Goal: Transaction & Acquisition: Purchase product/service

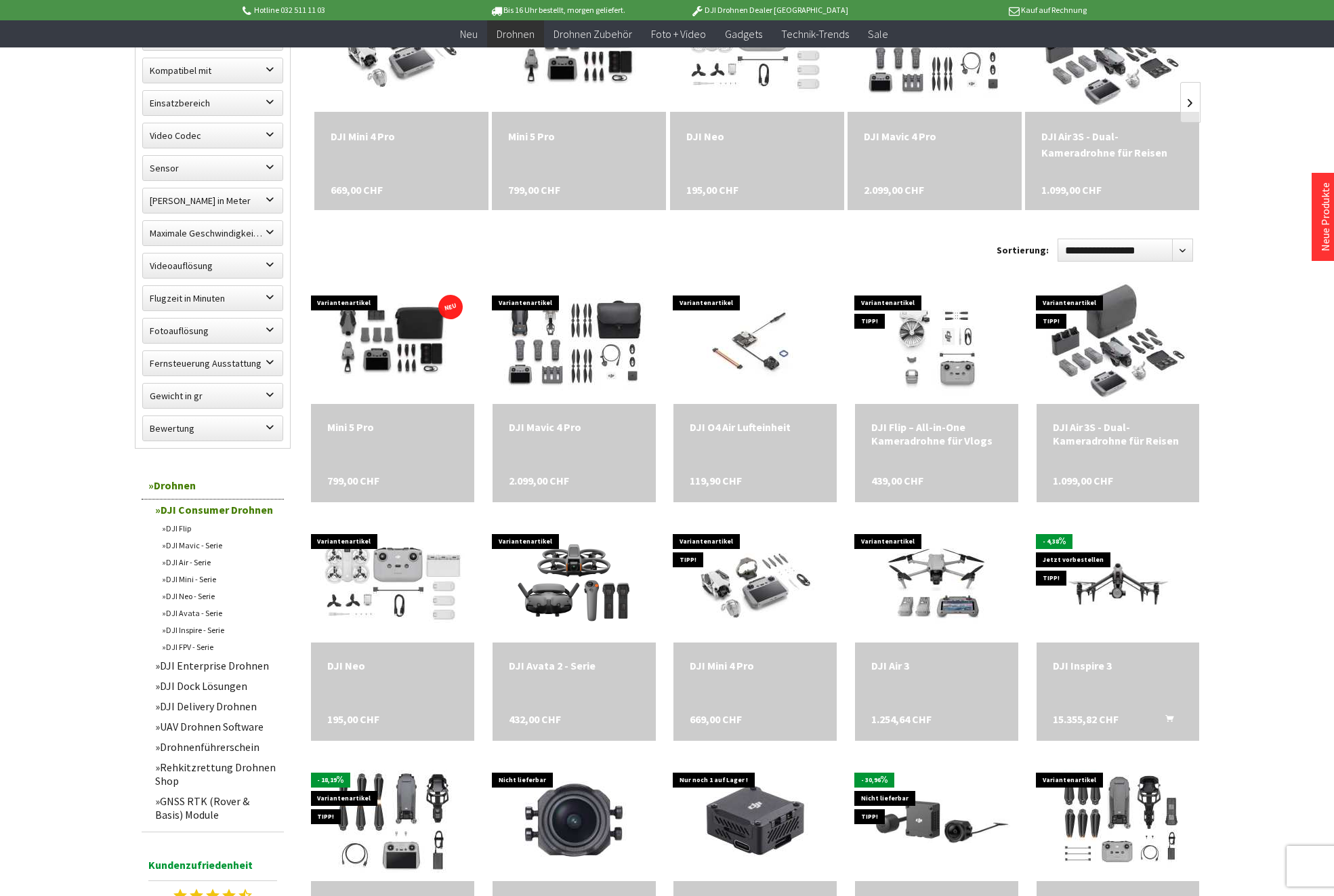
scroll to position [123, 0]
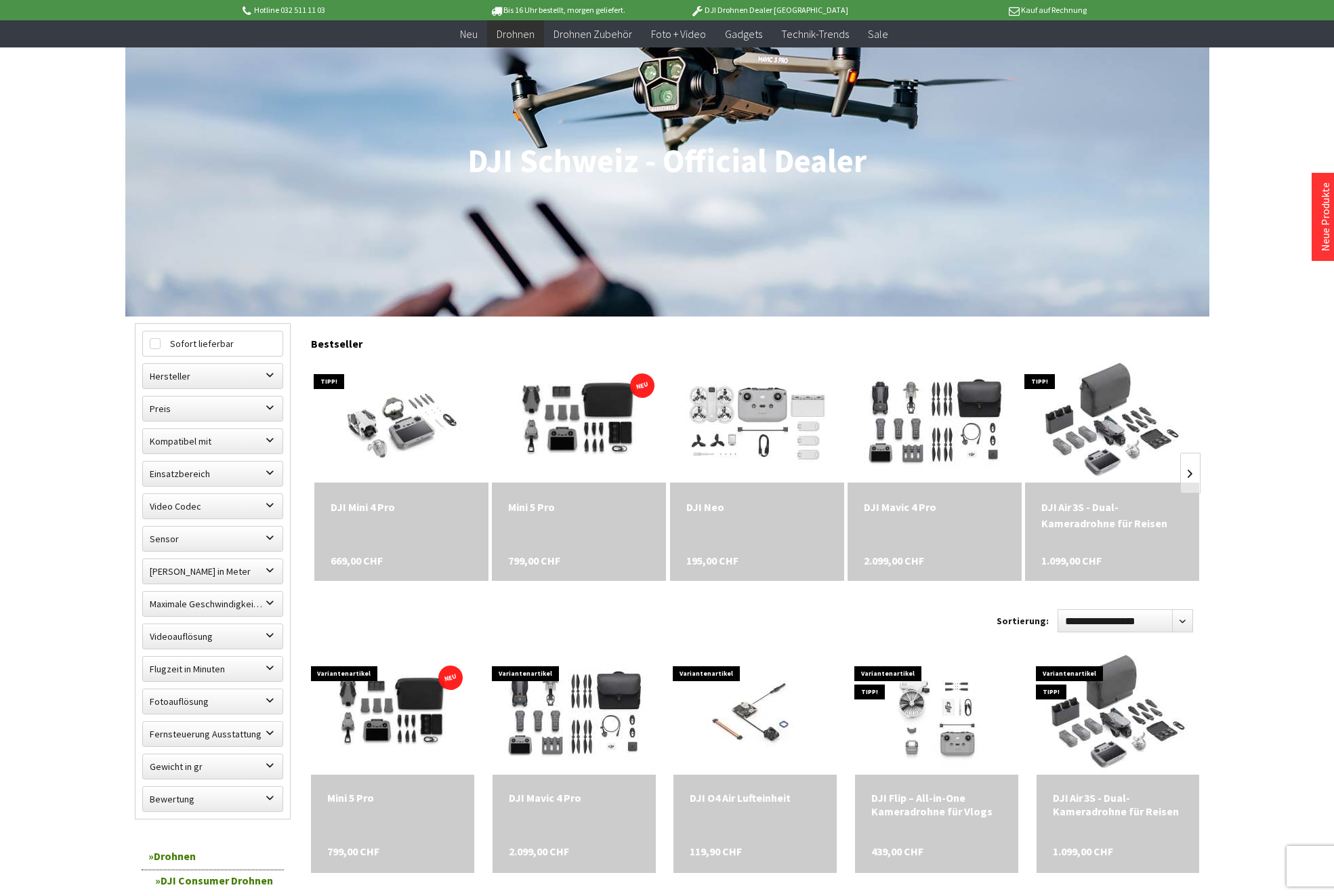
scroll to position [117, 0]
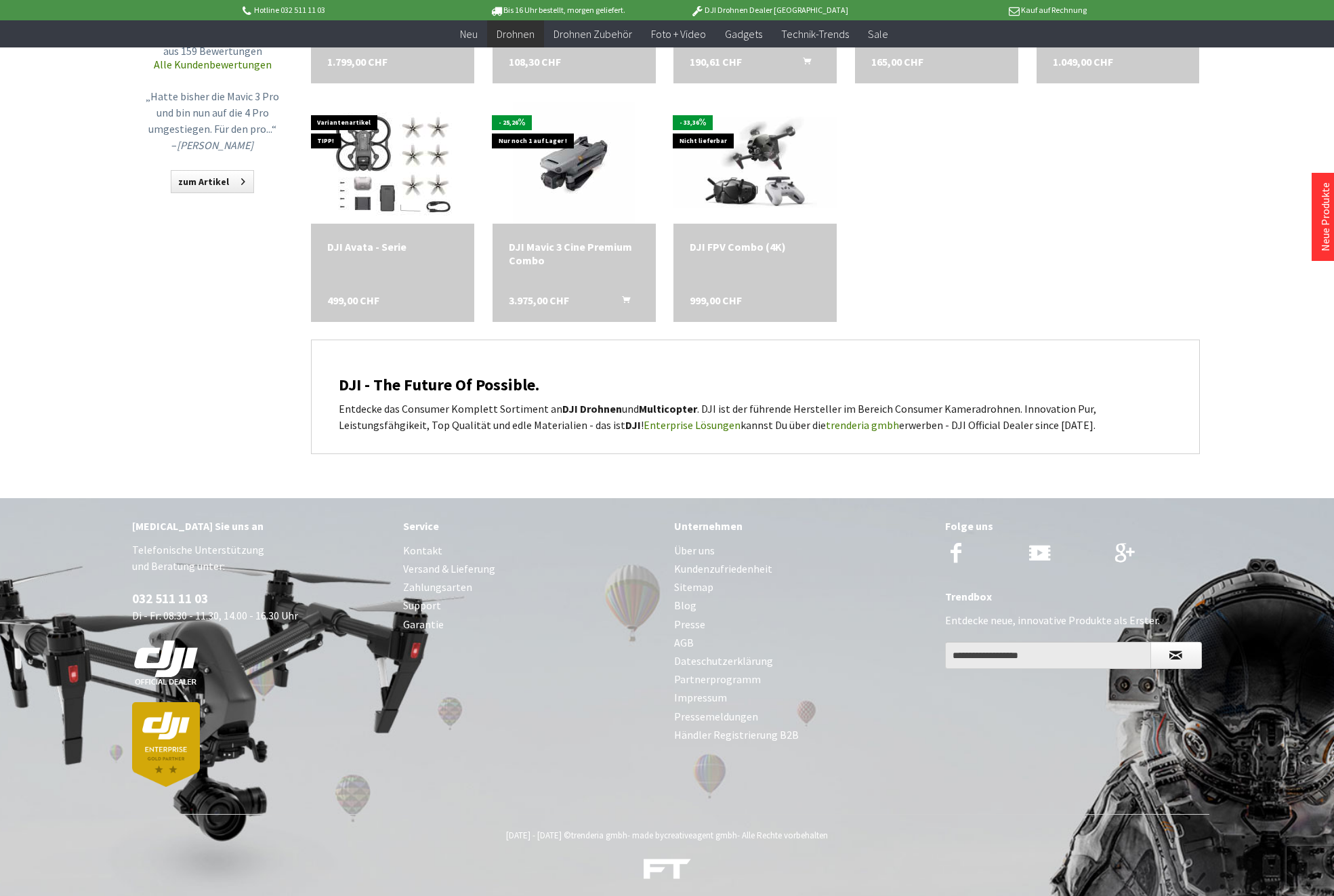
scroll to position [1393, 0]
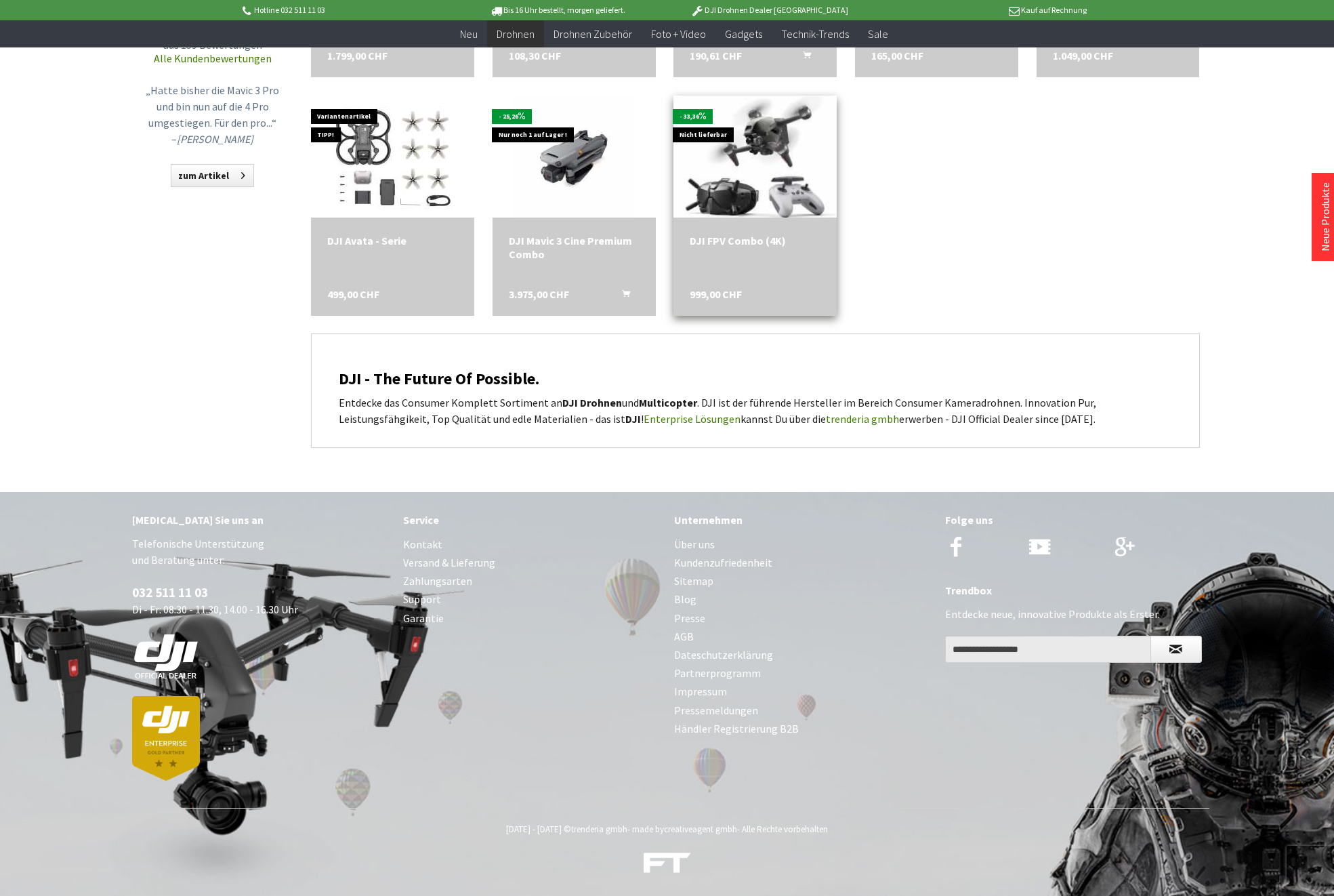
click at [775, 139] on img at bounding box center [755, 157] width 228 height 129
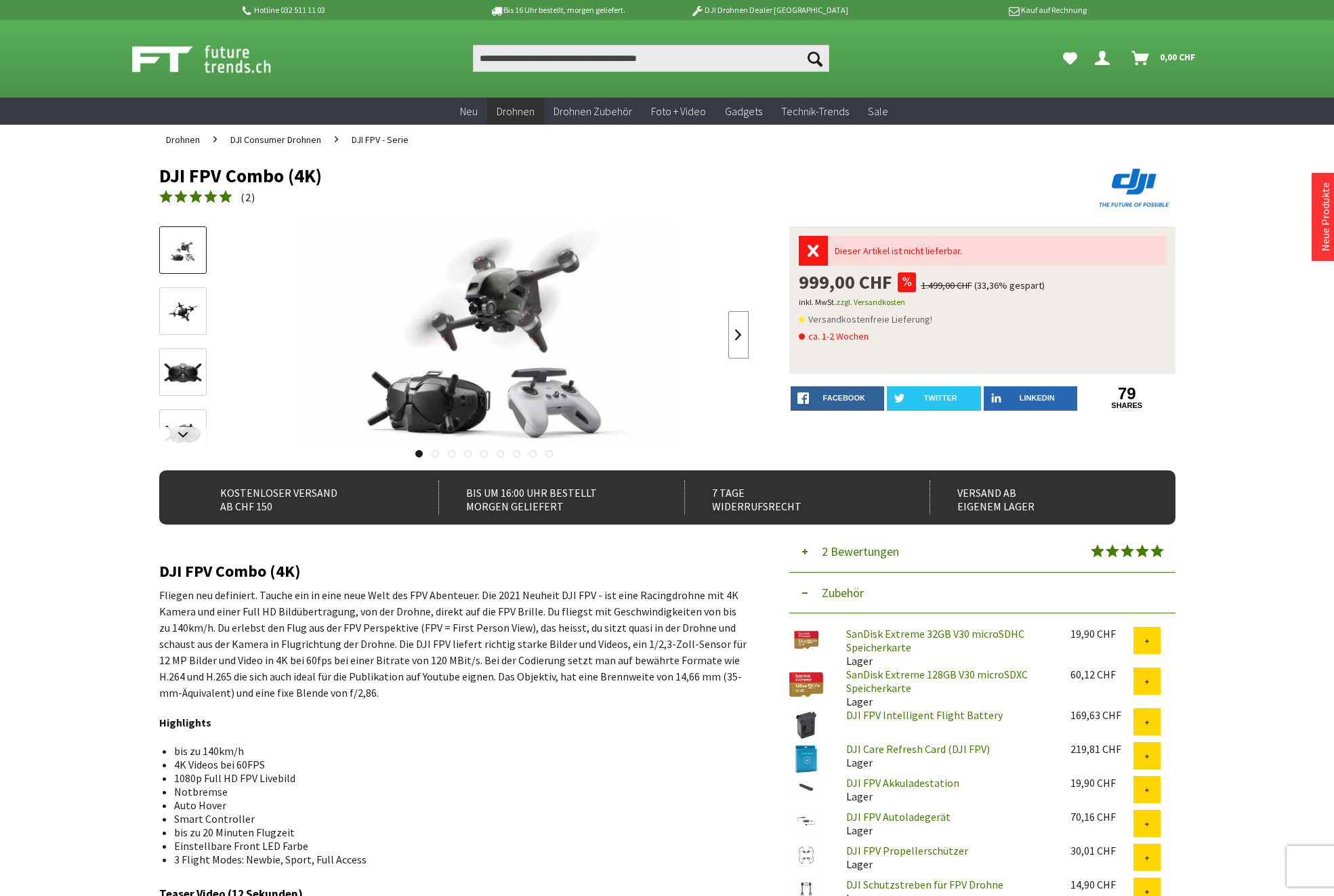
click at [737, 336] on link at bounding box center [738, 335] width 20 height 48
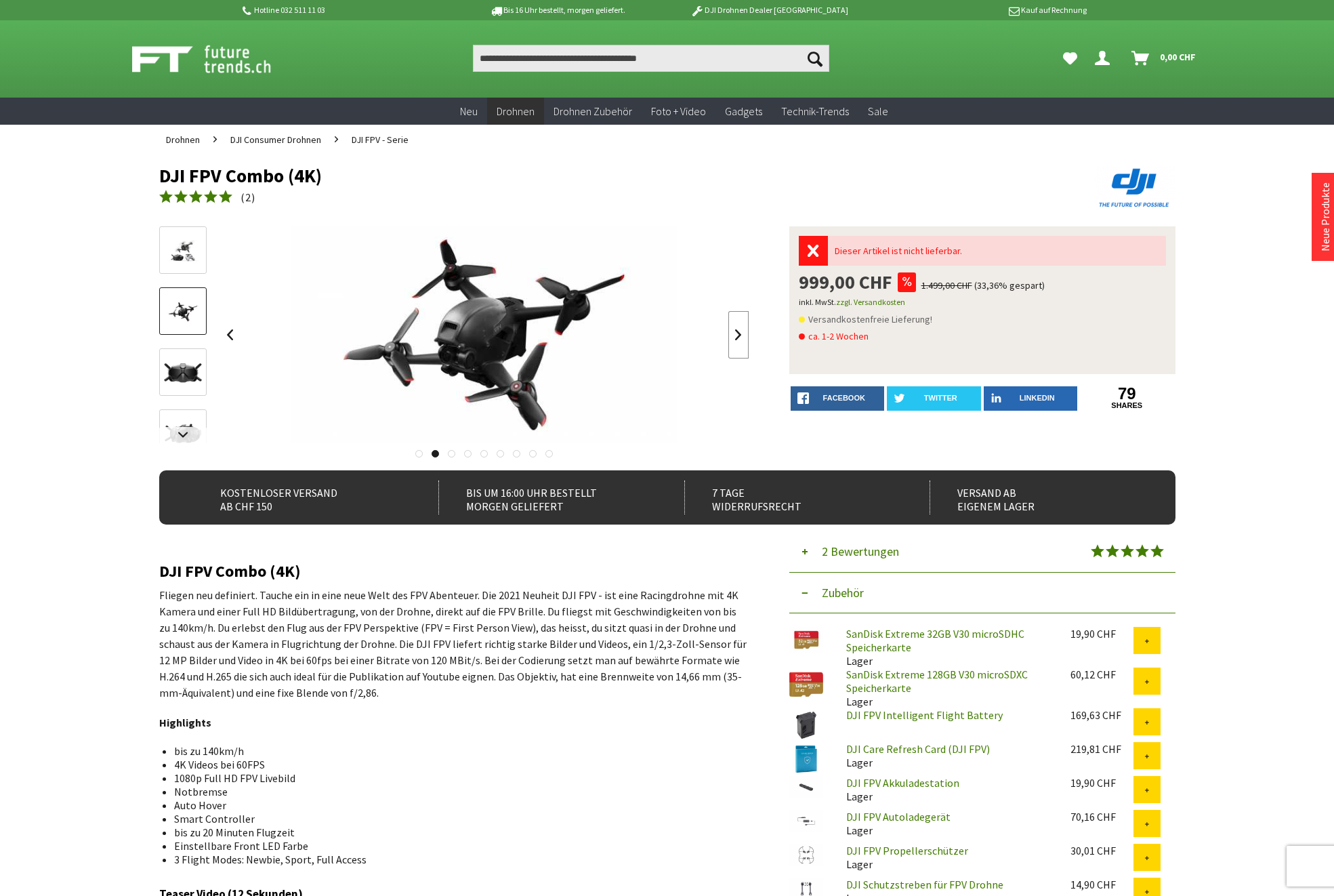
click at [737, 336] on link at bounding box center [738, 335] width 20 height 48
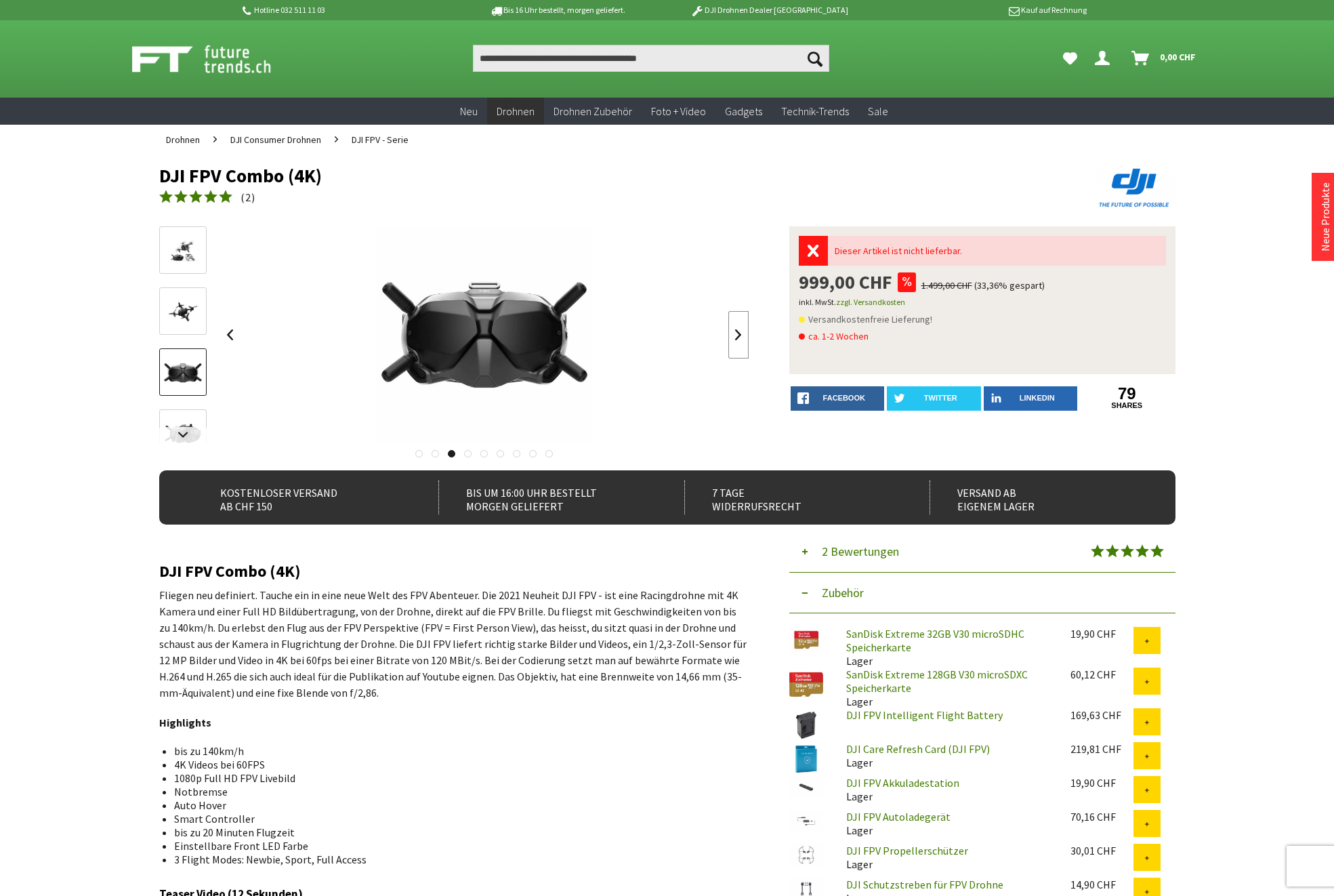
click at [737, 336] on link at bounding box center [738, 335] width 20 height 48
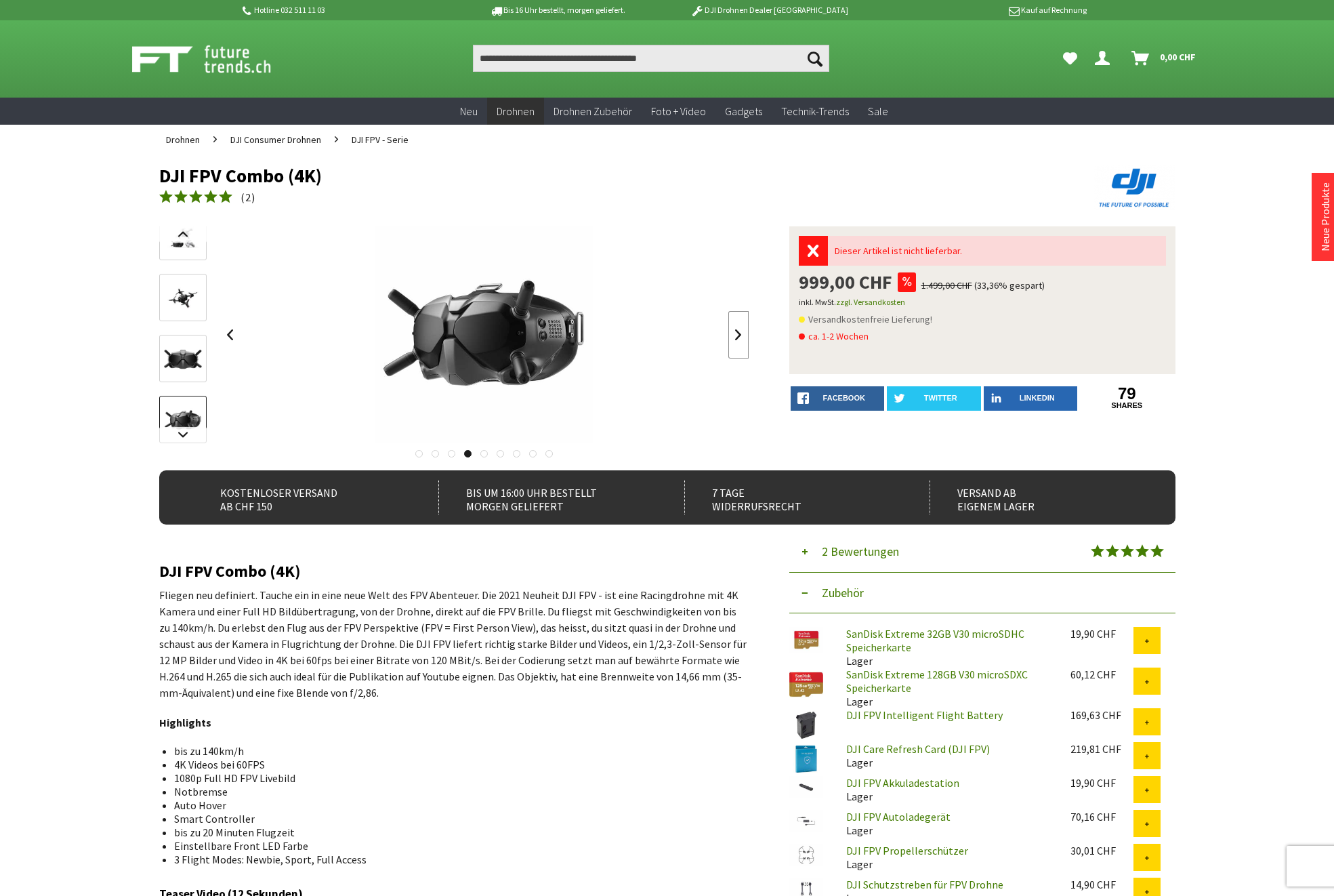
click at [737, 337] on link at bounding box center [738, 335] width 20 height 48
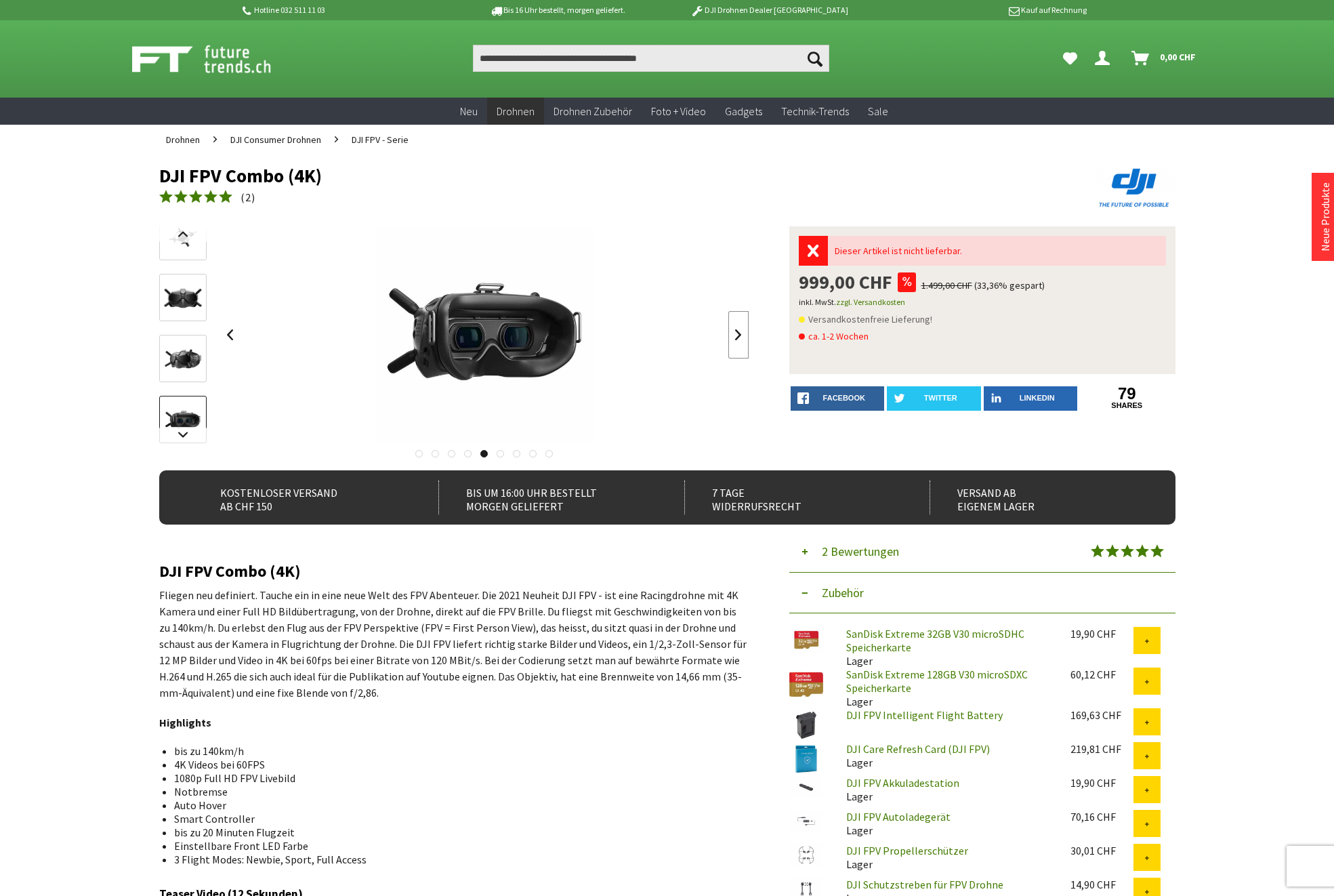
click at [737, 337] on link at bounding box center [738, 335] width 20 height 48
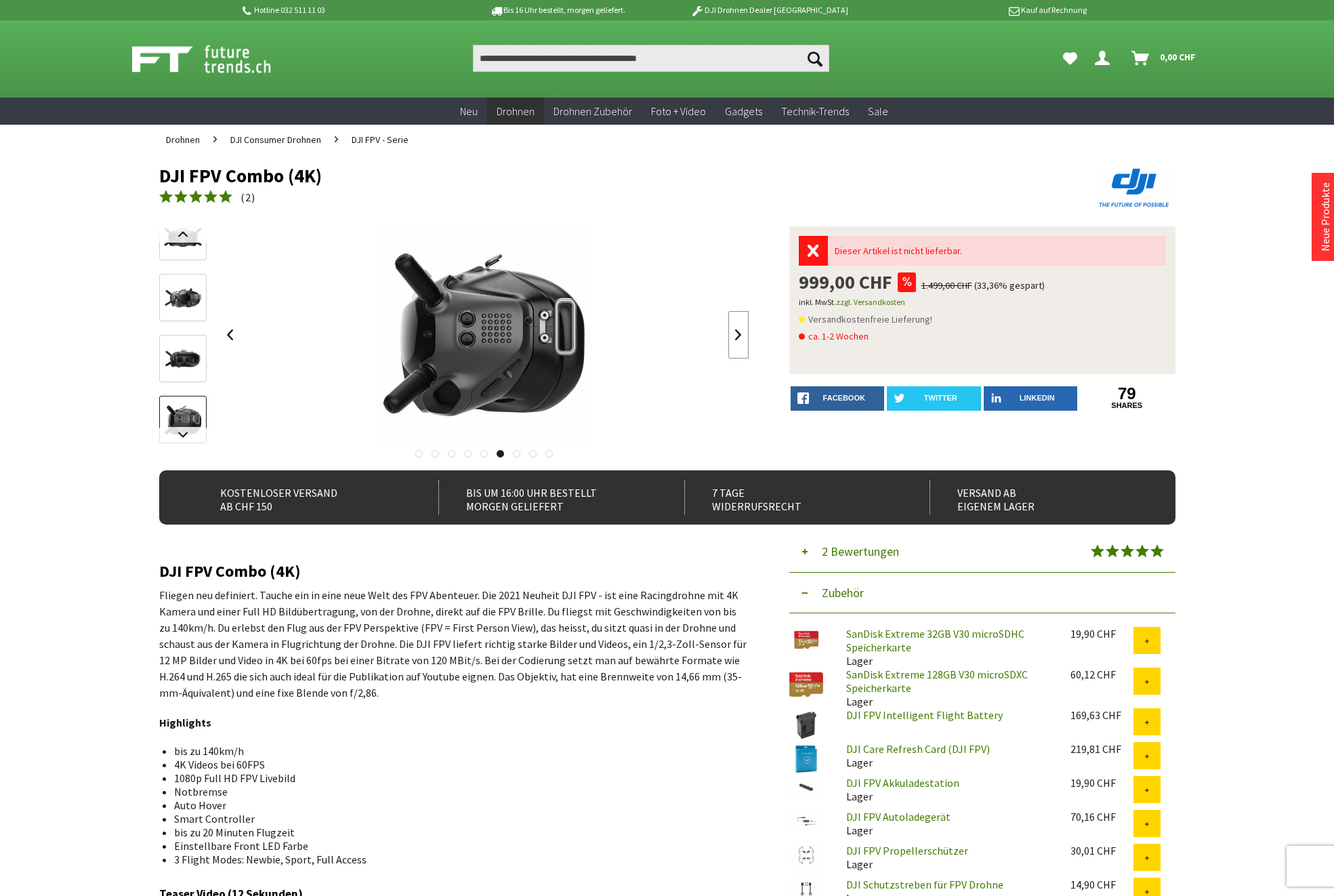
click at [737, 337] on link at bounding box center [738, 335] width 20 height 48
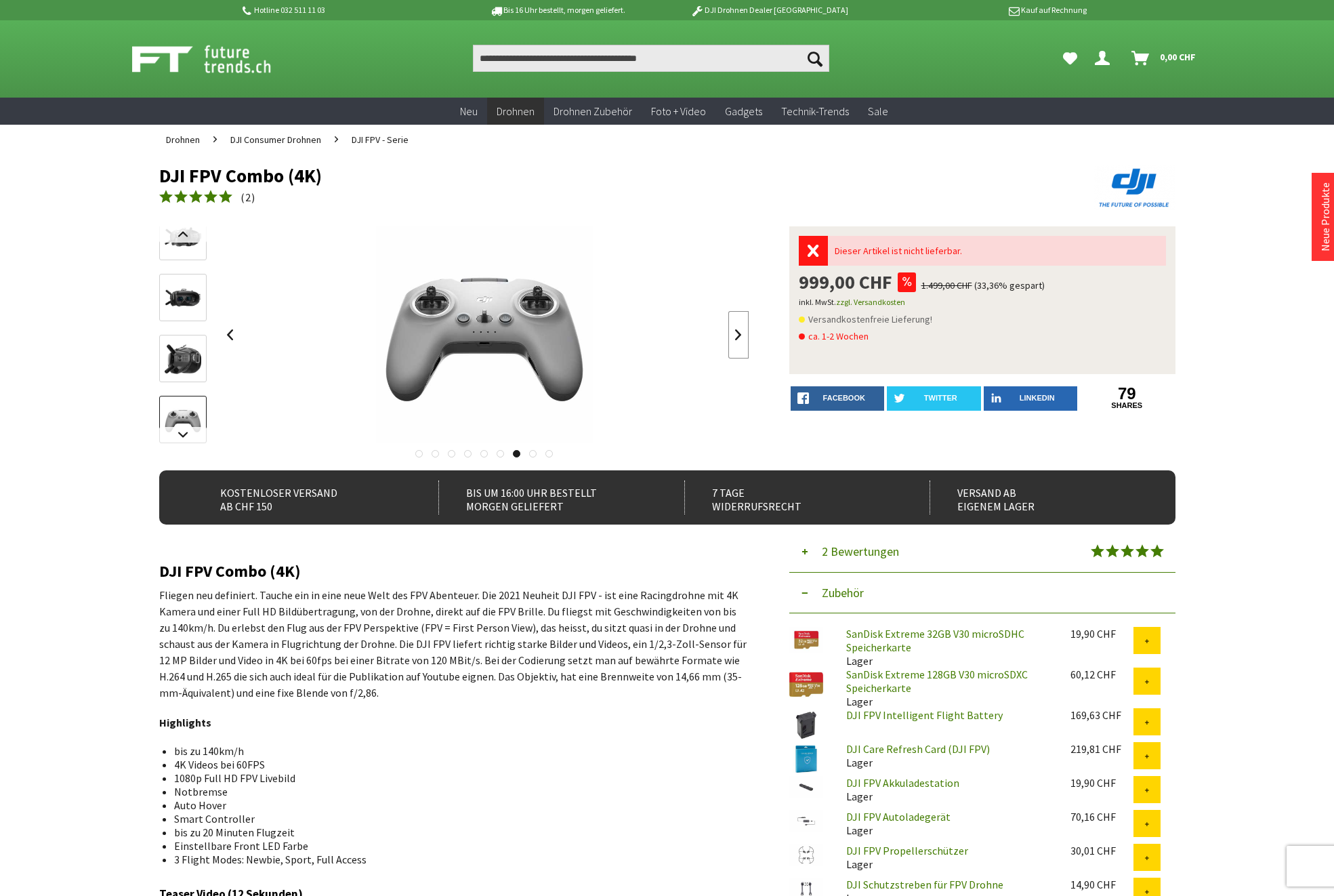
click at [740, 334] on link at bounding box center [738, 335] width 20 height 48
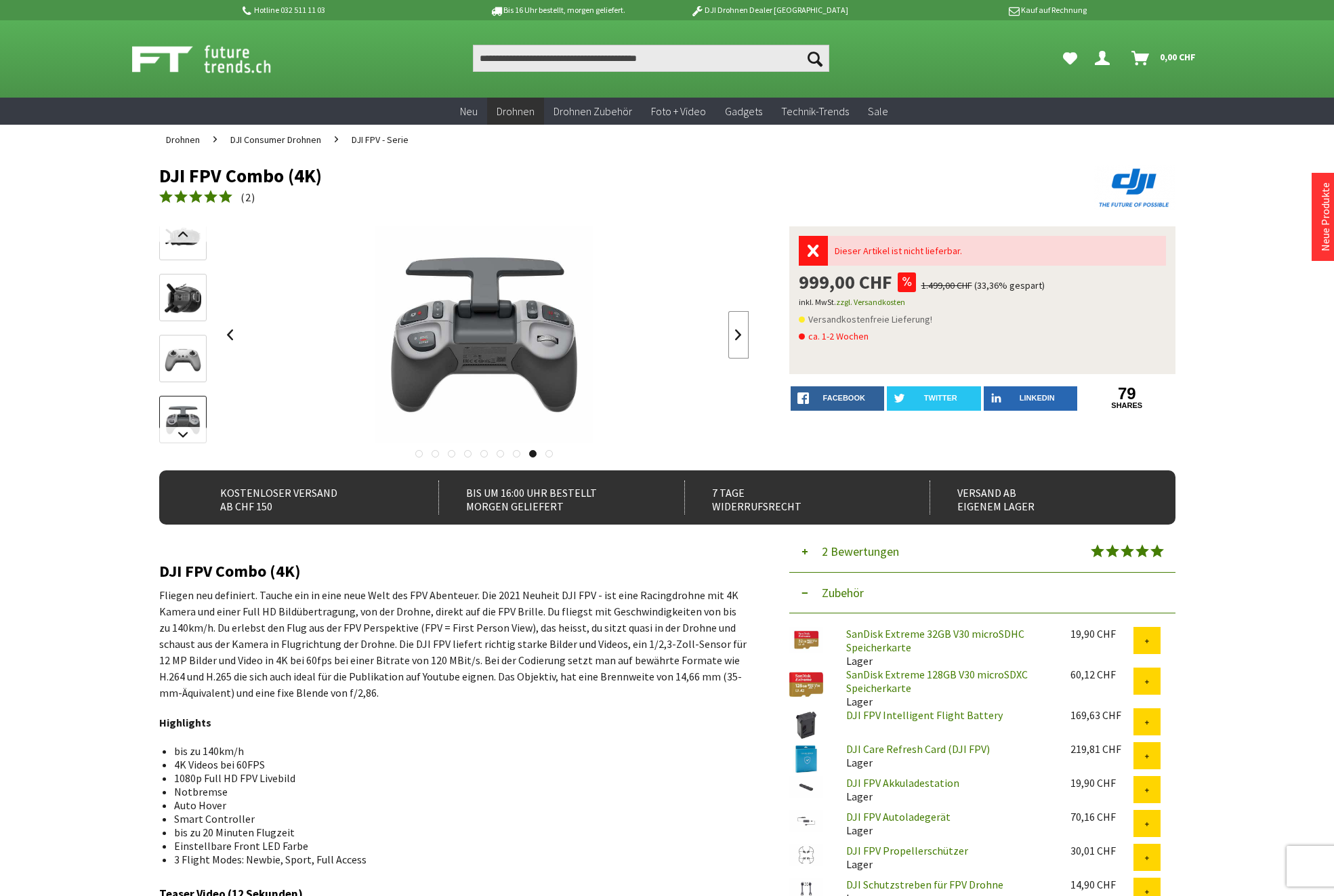
click at [739, 334] on link at bounding box center [738, 335] width 20 height 48
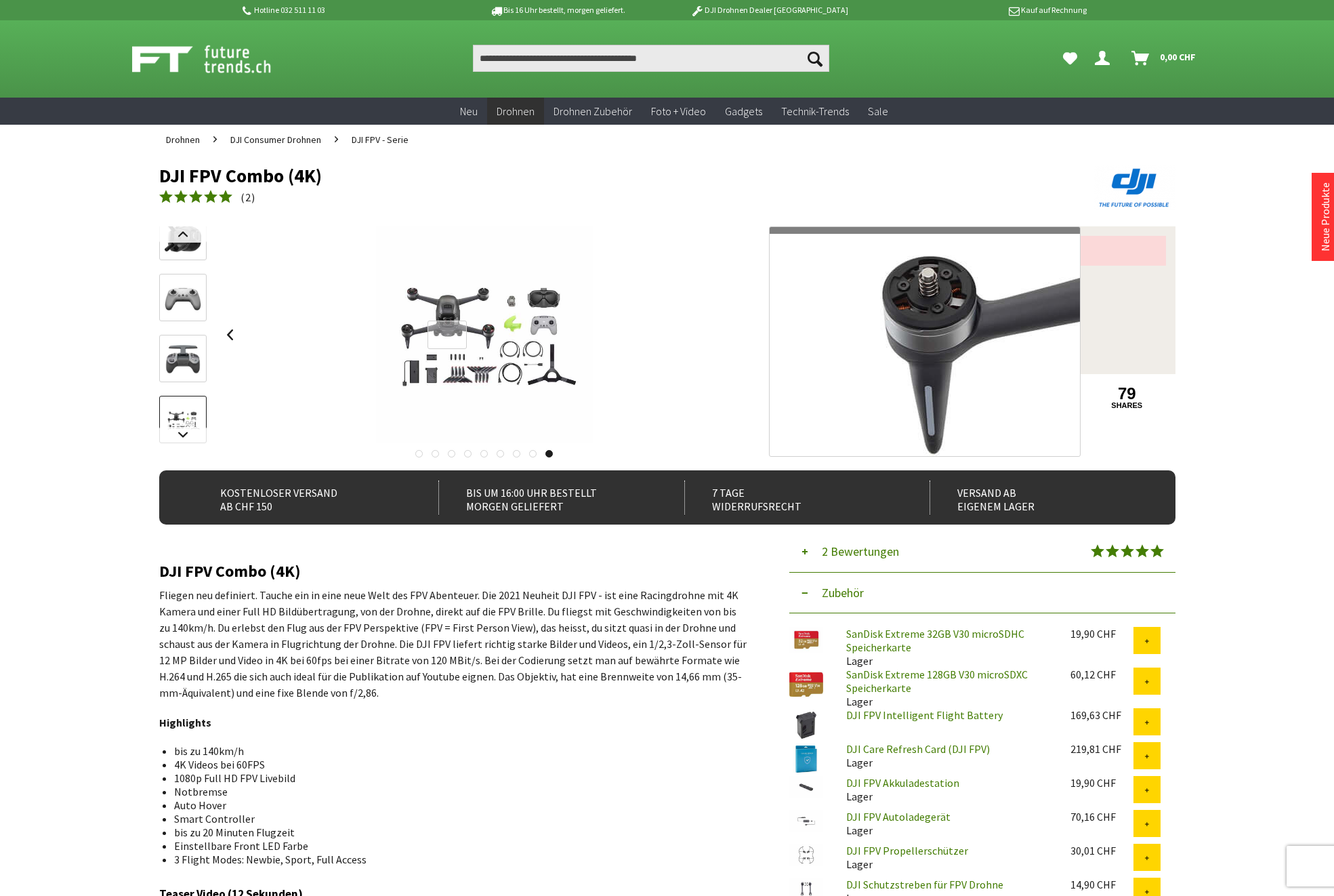
click at [738, 335] on div at bounding box center [484, 335] width 529 height 217
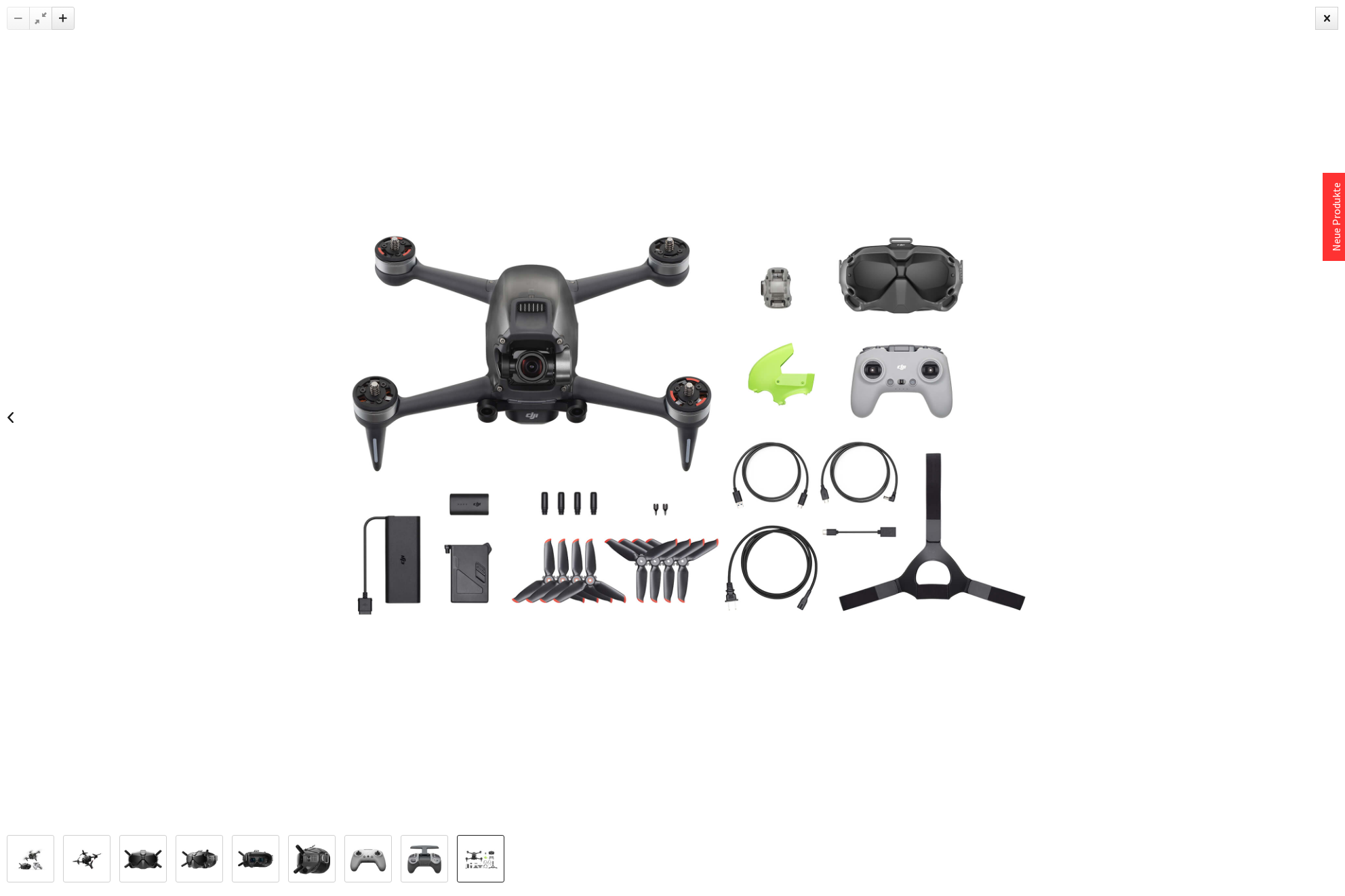
click at [1083, 377] on img at bounding box center [672, 417] width 835 height 835
